Goal: Task Accomplishment & Management: Manage account settings

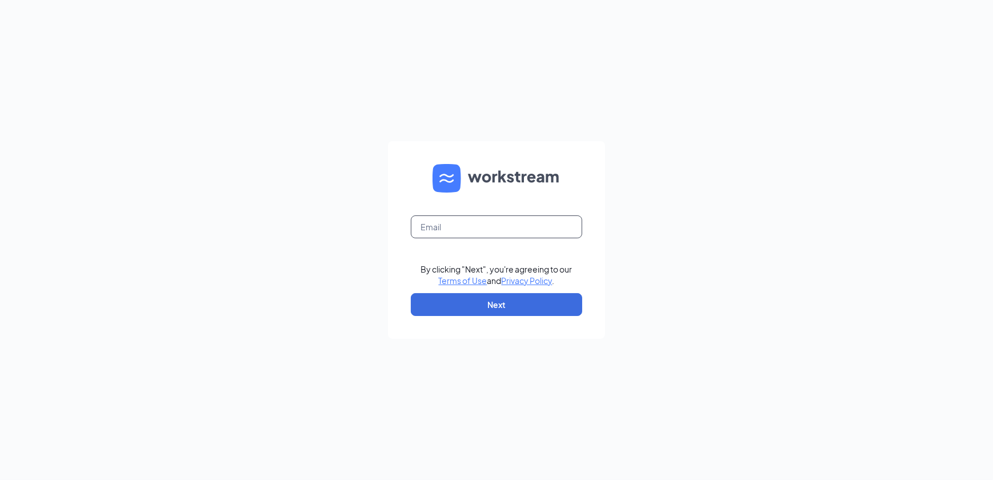
click at [506, 225] on input "text" at bounding box center [496, 226] width 171 height 23
type input "[EMAIL_ADDRESS][DOMAIN_NAME]"
click at [504, 296] on button "Next" at bounding box center [496, 304] width 171 height 23
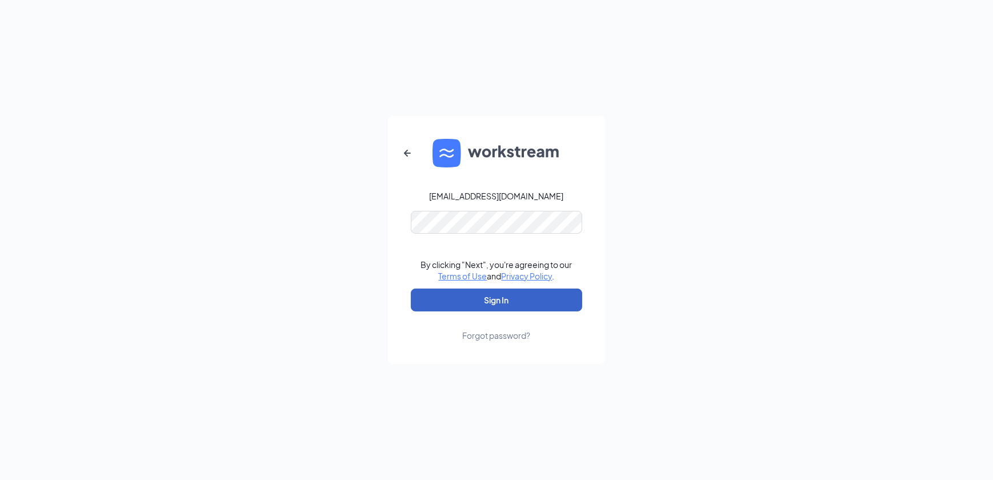
click at [490, 295] on button "Sign In" at bounding box center [496, 299] width 171 height 23
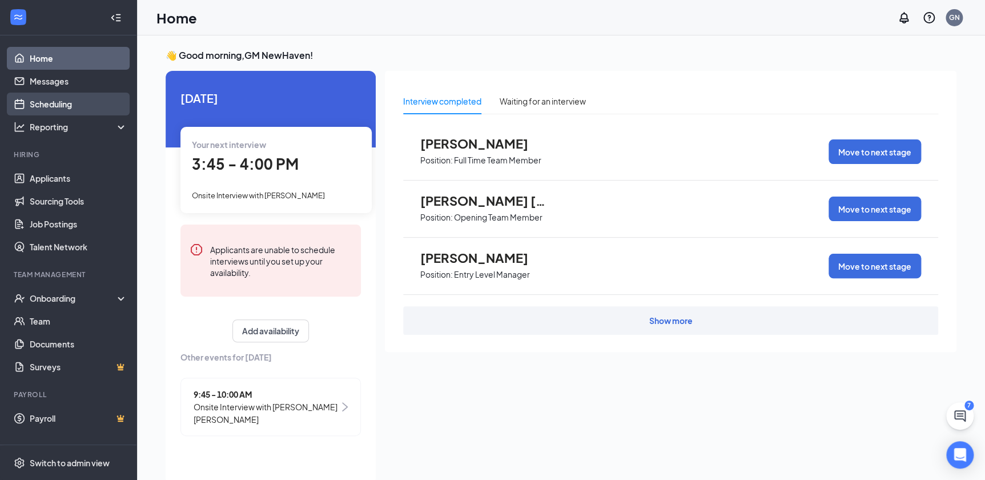
click at [67, 103] on link "Scheduling" at bounding box center [79, 104] width 98 height 23
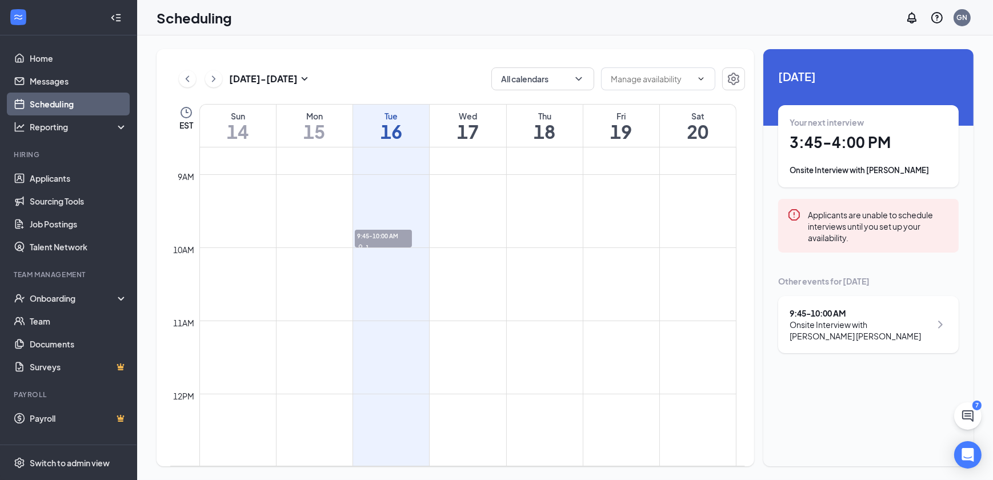
scroll to position [612, 0]
click at [875, 178] on div "Your next interview 3:45 - 4:00 PM Onsite Interview with [PERSON_NAME]" at bounding box center [868, 146] width 180 height 82
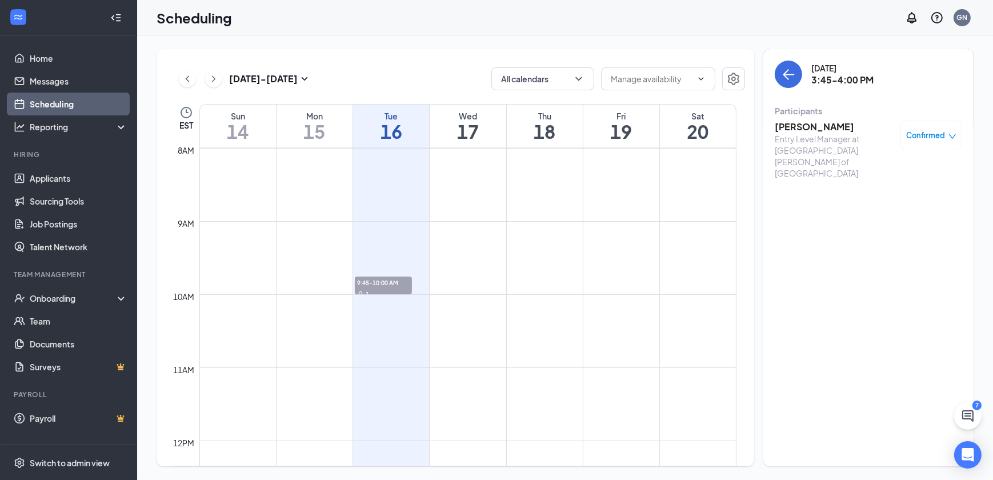
scroll to position [560, 0]
click at [816, 128] on h3 "Ozzie Miller" at bounding box center [835, 127] width 120 height 13
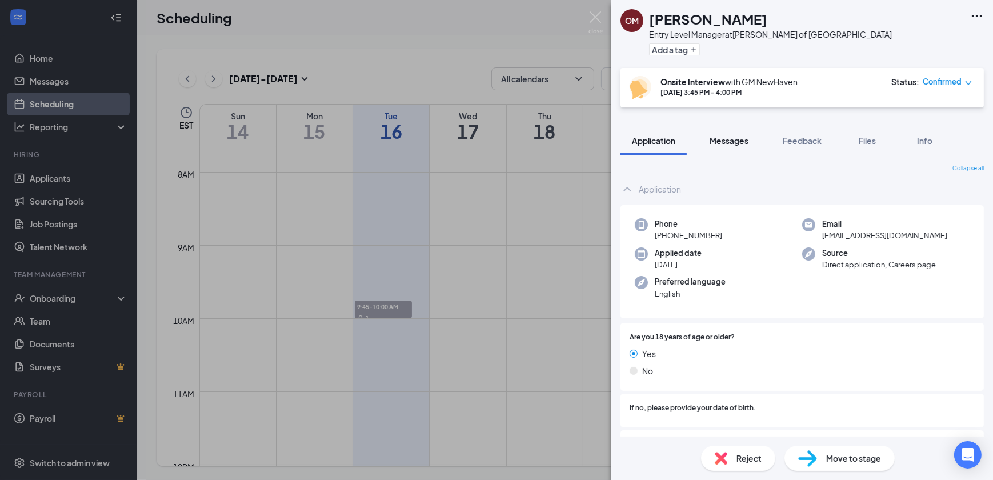
click at [744, 149] on button "Messages" at bounding box center [729, 140] width 62 height 29
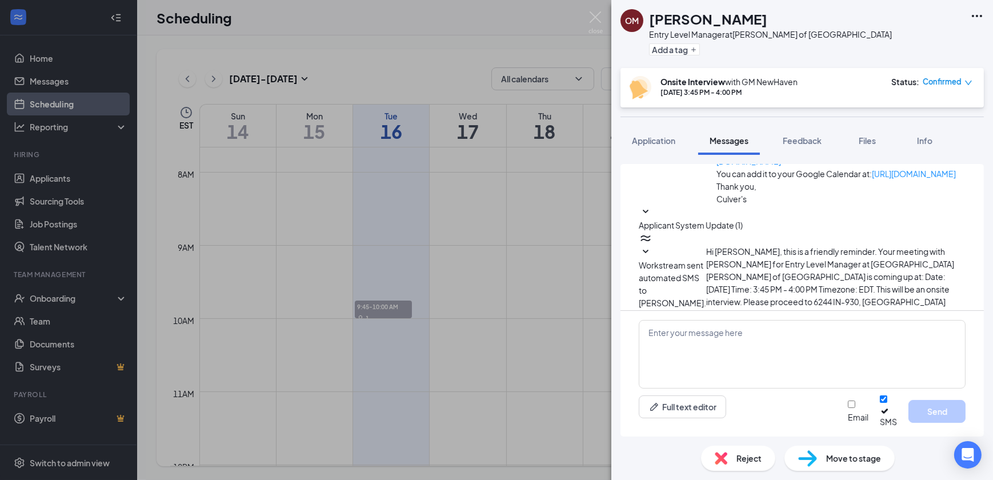
scroll to position [444, 0]
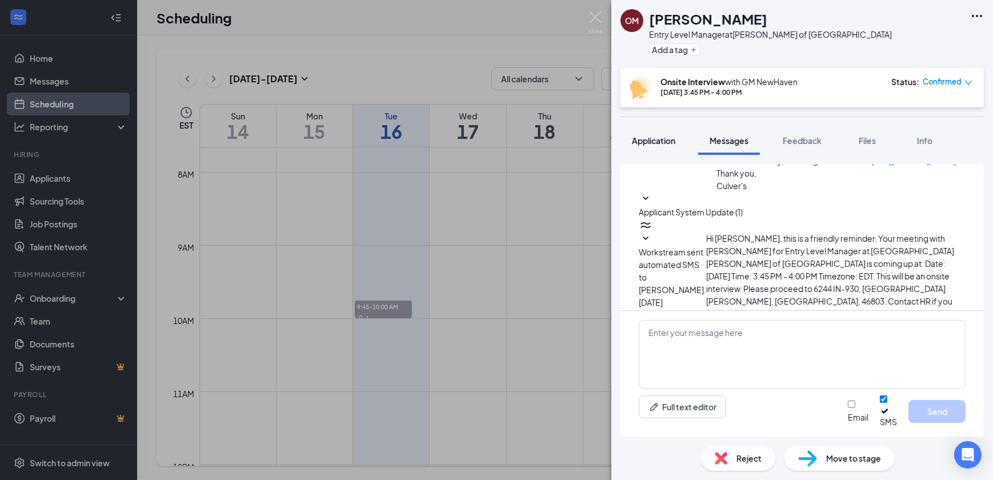
click at [664, 141] on span "Application" at bounding box center [653, 140] width 43 height 10
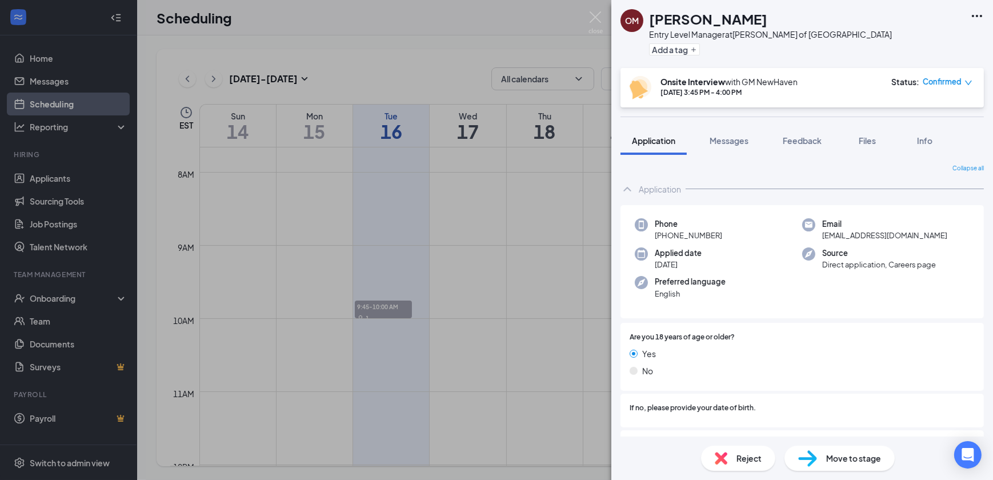
scroll to position [155, 0]
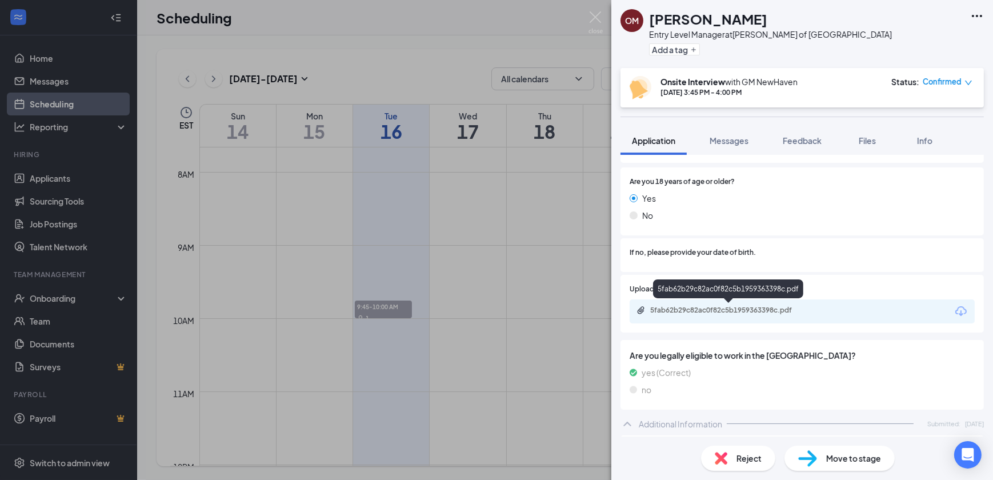
click at [788, 310] on div "5fab62b29c82ac0f82c5b1959363398c.pdf" at bounding box center [730, 310] width 160 height 9
click at [427, 43] on div "OM Ozzie Miller Entry Level Manager at Culver's of New Haven Add a tag Onsite I…" at bounding box center [496, 240] width 993 height 480
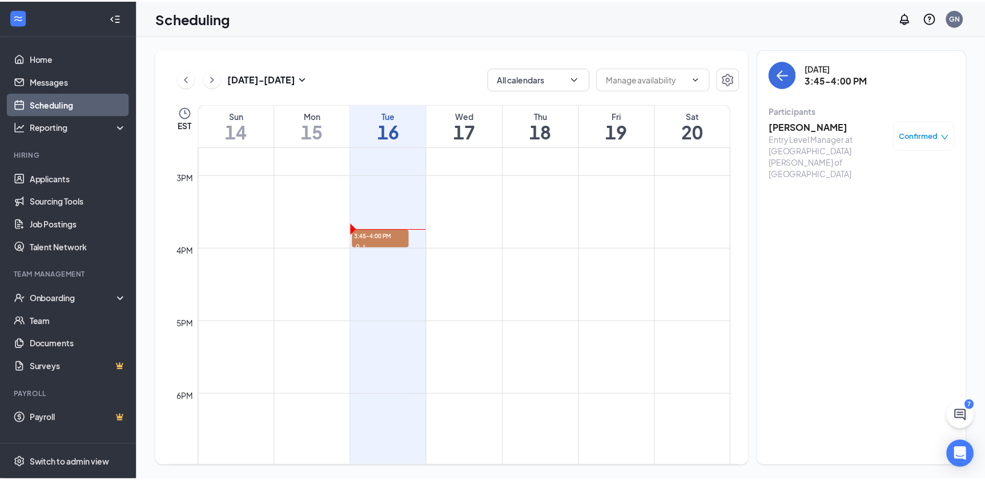
scroll to position [1080, 0]
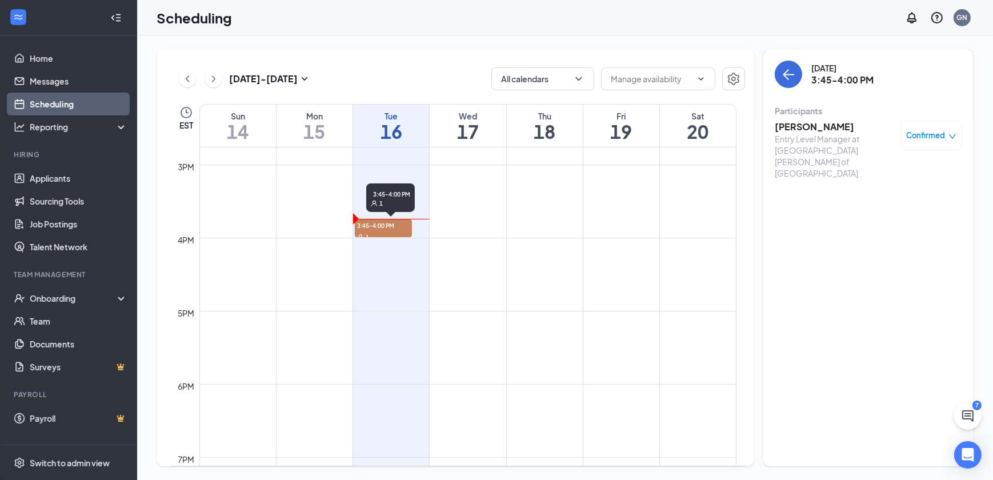
click at [399, 227] on span "3:45-4:00 PM" at bounding box center [383, 224] width 57 height 11
click at [395, 226] on span "3:45-4:00 PM" at bounding box center [383, 224] width 57 height 11
click at [396, 227] on span "3:45-4:00 PM" at bounding box center [383, 224] width 57 height 11
click at [398, 228] on span "3:45-4:00 PM" at bounding box center [383, 224] width 57 height 11
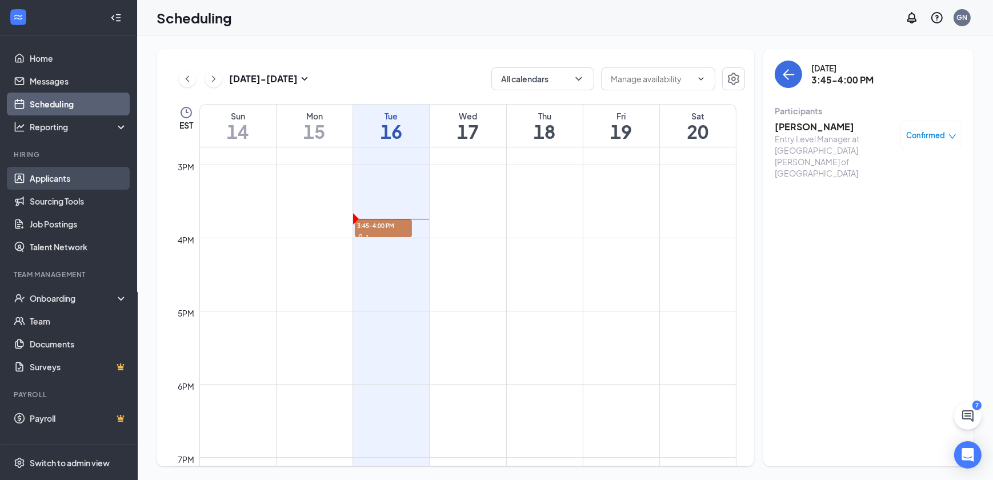
click at [37, 183] on link "Applicants" at bounding box center [79, 178] width 98 height 23
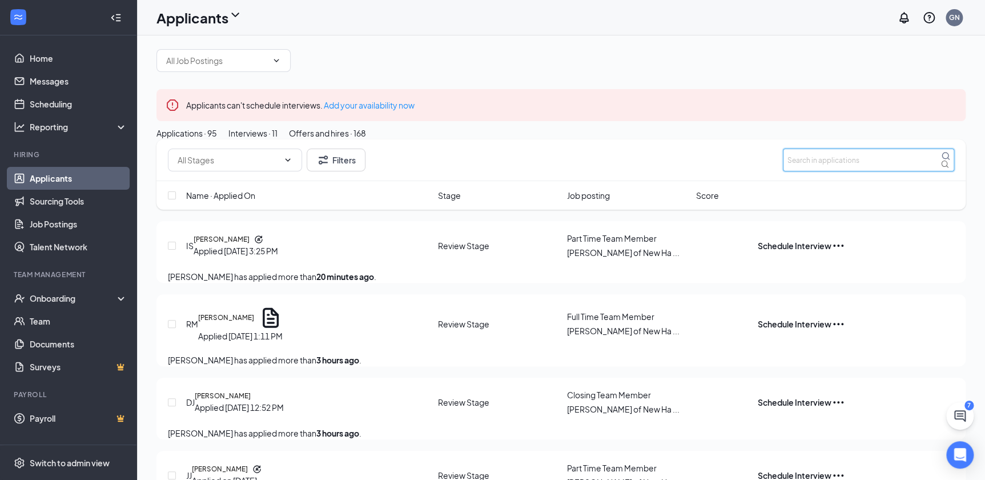
click at [892, 171] on input "text" at bounding box center [868, 160] width 171 height 23
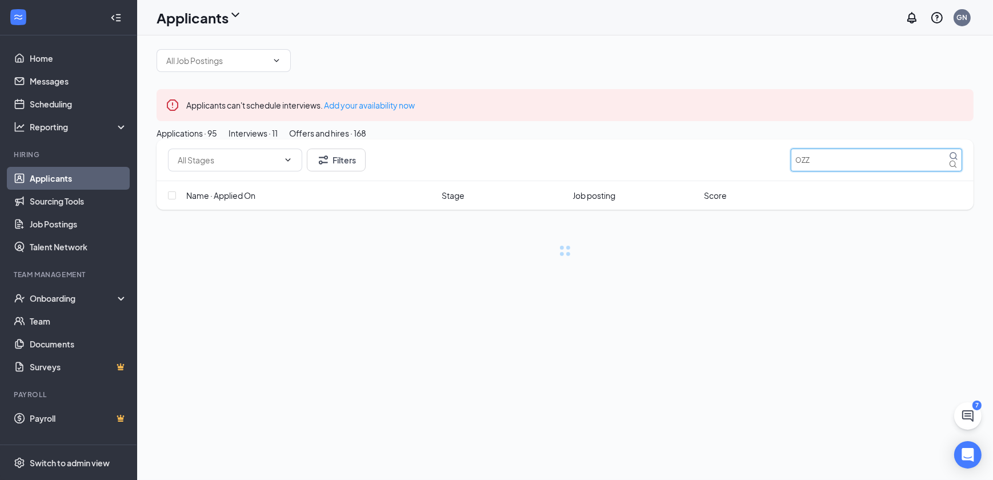
type input "OZZ"
click at [278, 139] on button "Interviews · 11" at bounding box center [252, 133] width 49 height 13
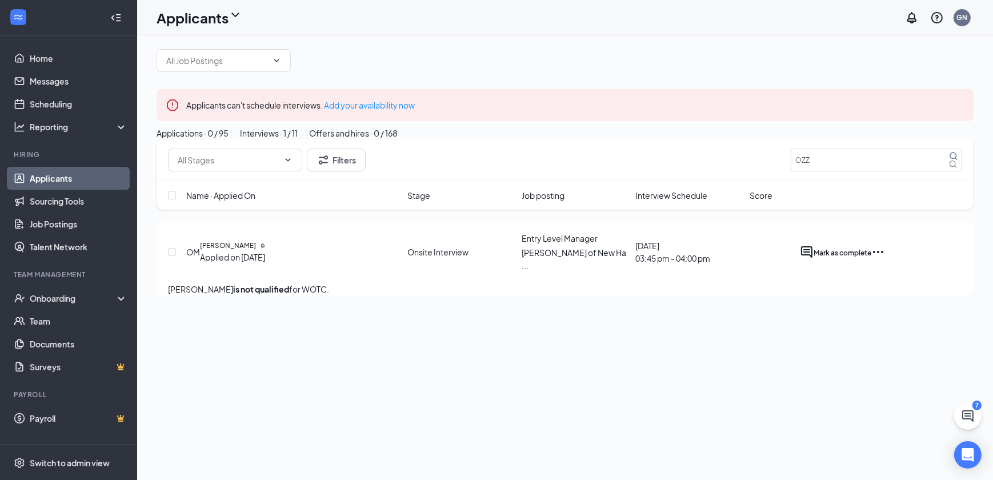
click at [885, 259] on icon "Ellipses" at bounding box center [878, 252] width 14 height 14
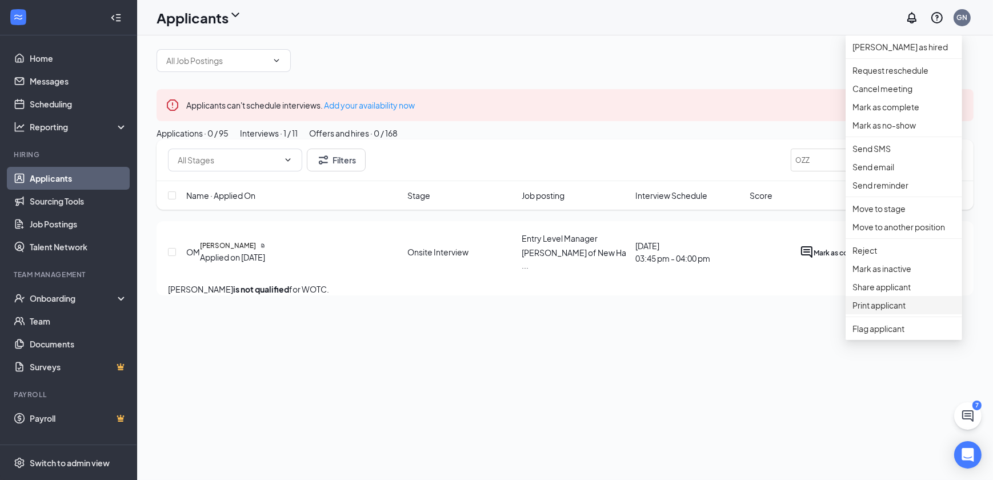
click at [880, 311] on p "Print applicant" at bounding box center [903, 305] width 103 height 13
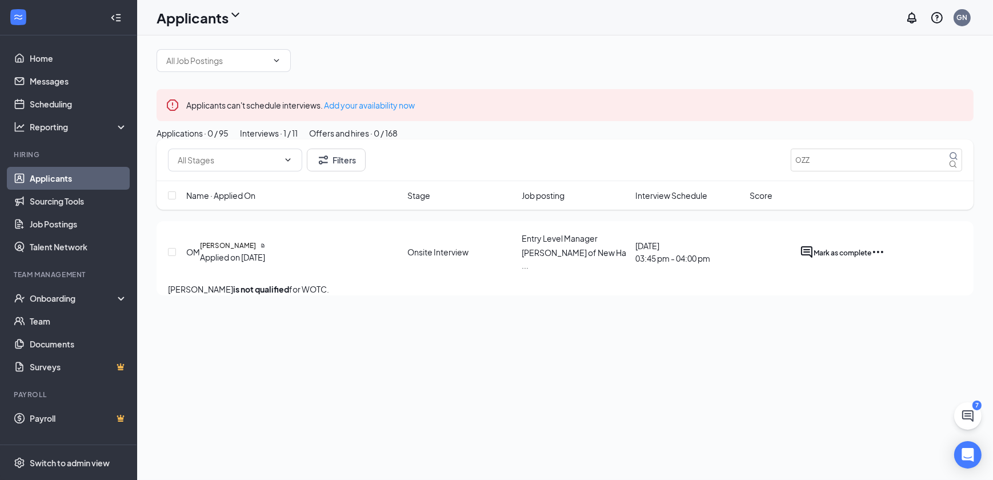
click at [503, 72] on div at bounding box center [565, 60] width 817 height 23
drag, startPoint x: 825, startPoint y: 219, endPoint x: 607, endPoint y: 203, distance: 218.2
click at [607, 181] on div "Filters OZZ" at bounding box center [565, 160] width 817 height 42
